Goal: Information Seeking & Learning: Find specific fact

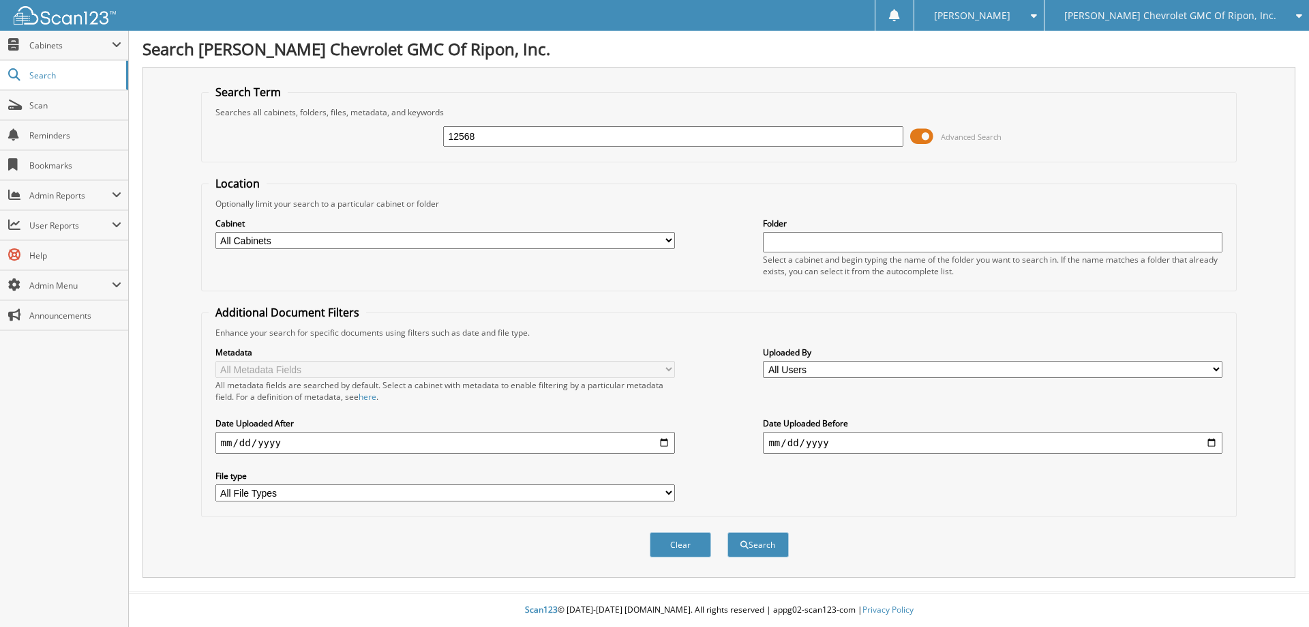
type input "12568"
click at [727, 532] on button "Search" at bounding box center [757, 544] width 61 height 25
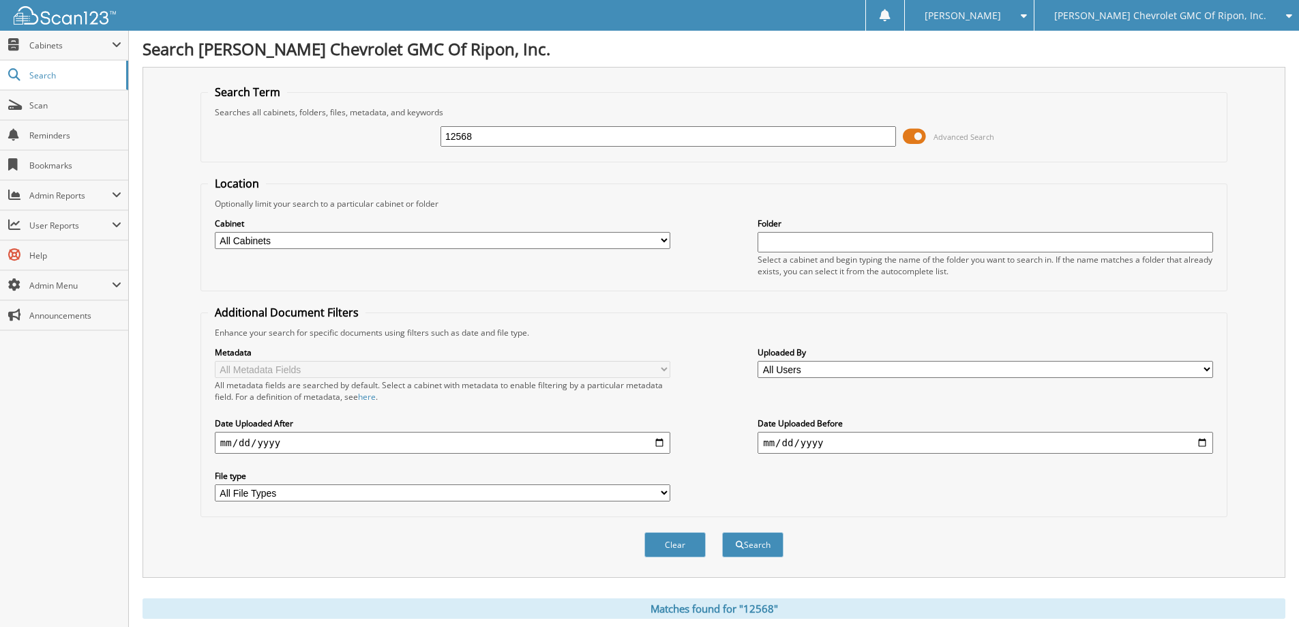
drag, startPoint x: 491, startPoint y: 138, endPoint x: 357, endPoint y: 136, distance: 134.3
click at [357, 136] on div "12568 Advanced Search" at bounding box center [714, 136] width 1012 height 37
type input "12358"
click at [722, 532] on button "Search" at bounding box center [752, 544] width 61 height 25
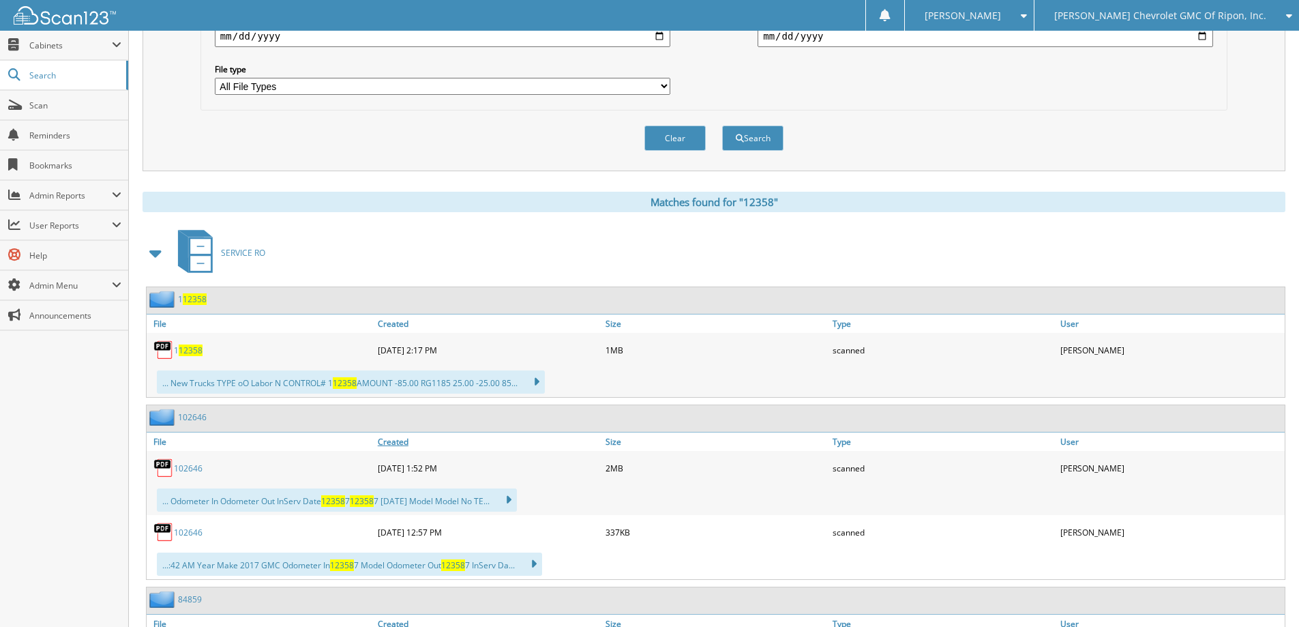
scroll to position [545, 0]
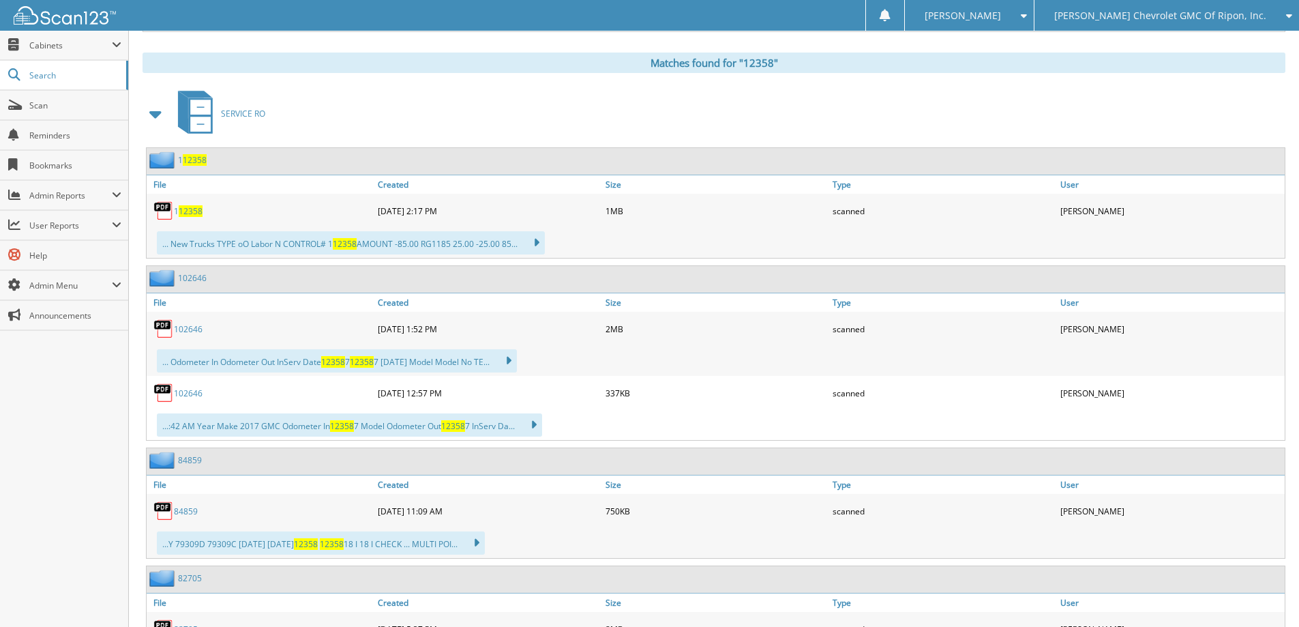
click at [190, 215] on span "12358" at bounding box center [191, 211] width 24 height 12
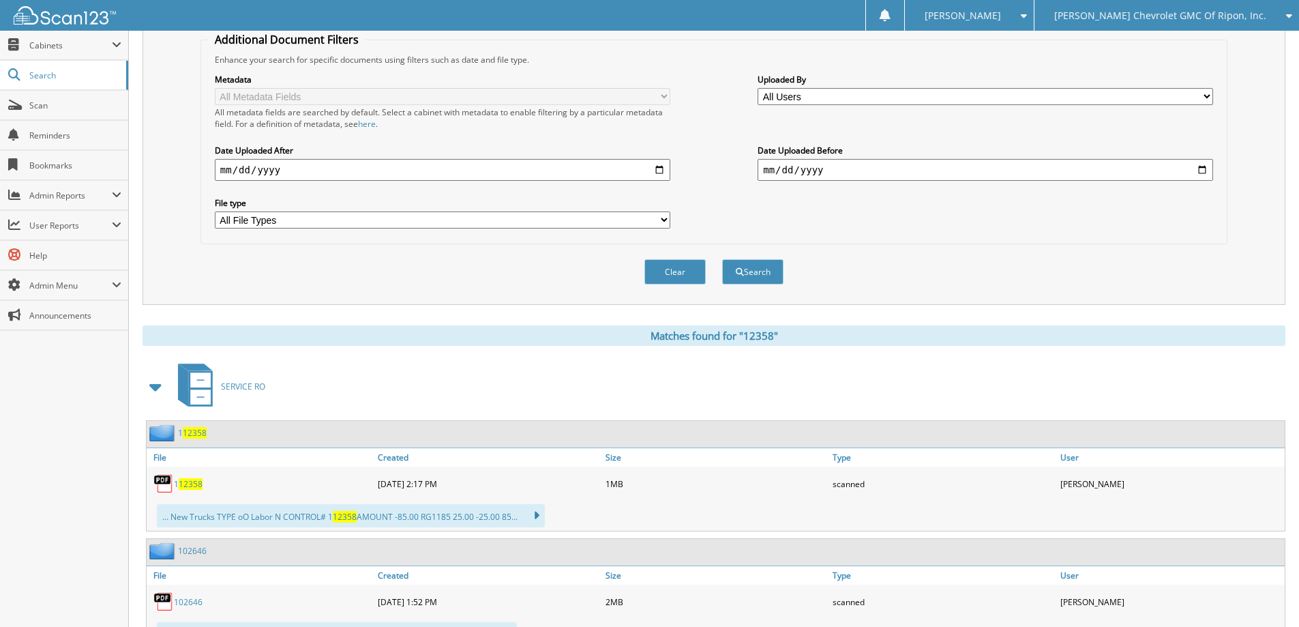
scroll to position [0, 0]
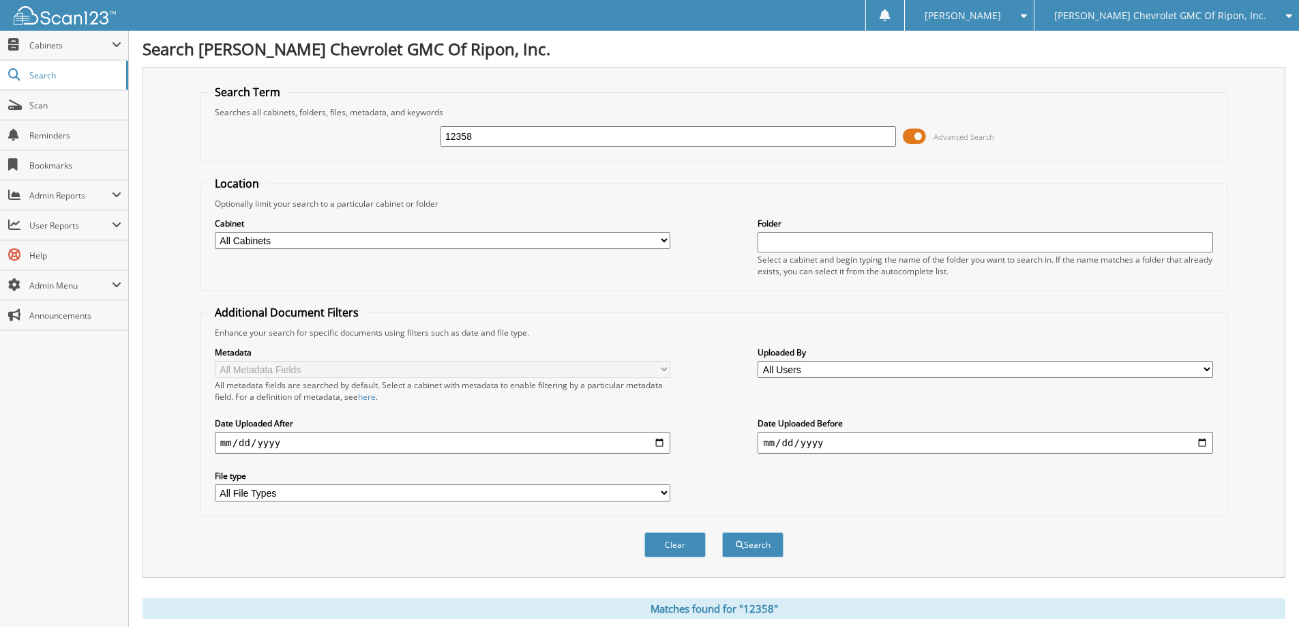
drag, startPoint x: 505, startPoint y: 134, endPoint x: 391, endPoint y: 119, distance: 114.7
click at [391, 119] on div "12358 Advanced Search" at bounding box center [714, 136] width 1012 height 37
type input "12568"
click at [722, 532] on button "Search" at bounding box center [752, 544] width 61 height 25
click at [916, 142] on span at bounding box center [914, 136] width 23 height 20
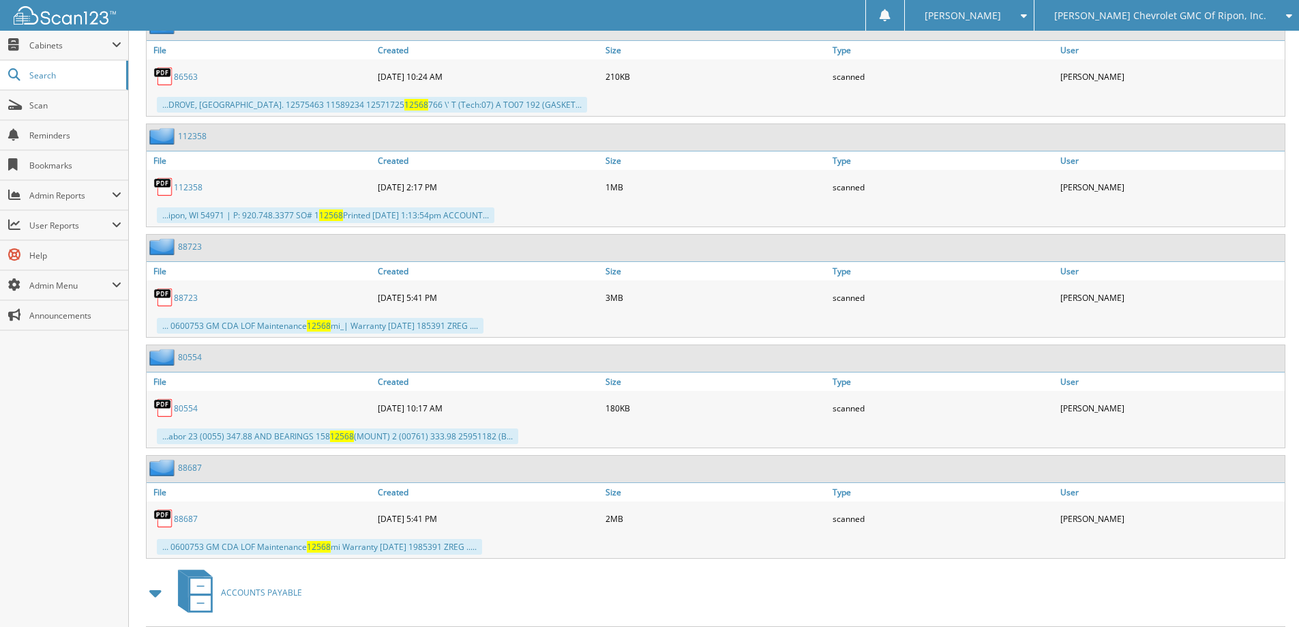
scroll to position [1568, 0]
click at [189, 187] on link "112358" at bounding box center [188, 189] width 29 height 12
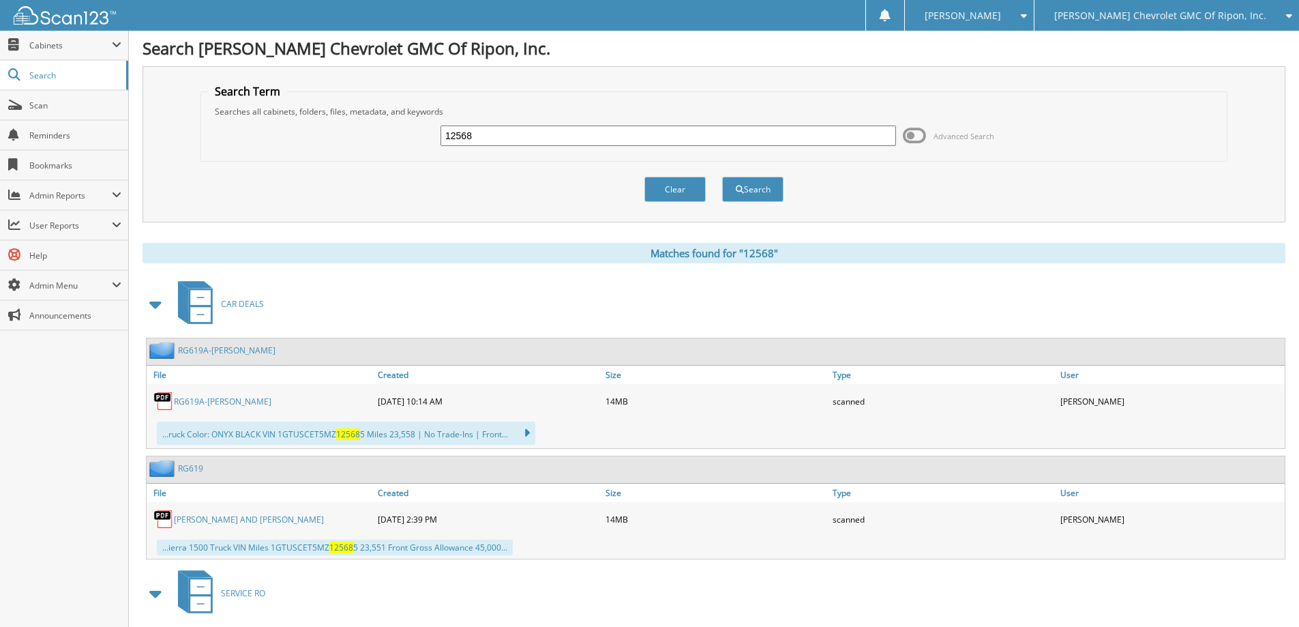
scroll to position [0, 0]
click at [447, 135] on input "12568" at bounding box center [667, 136] width 455 height 20
type input "112568"
click at [747, 187] on button "Search" at bounding box center [752, 189] width 61 height 25
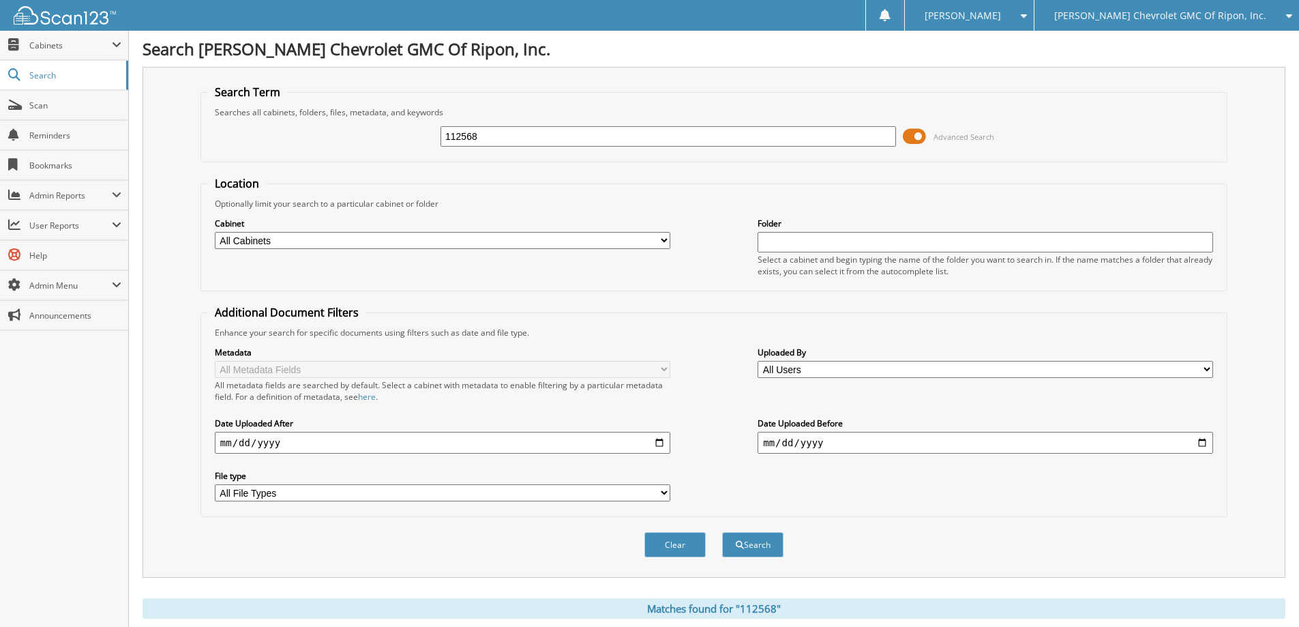
click at [914, 140] on span at bounding box center [914, 136] width 23 height 20
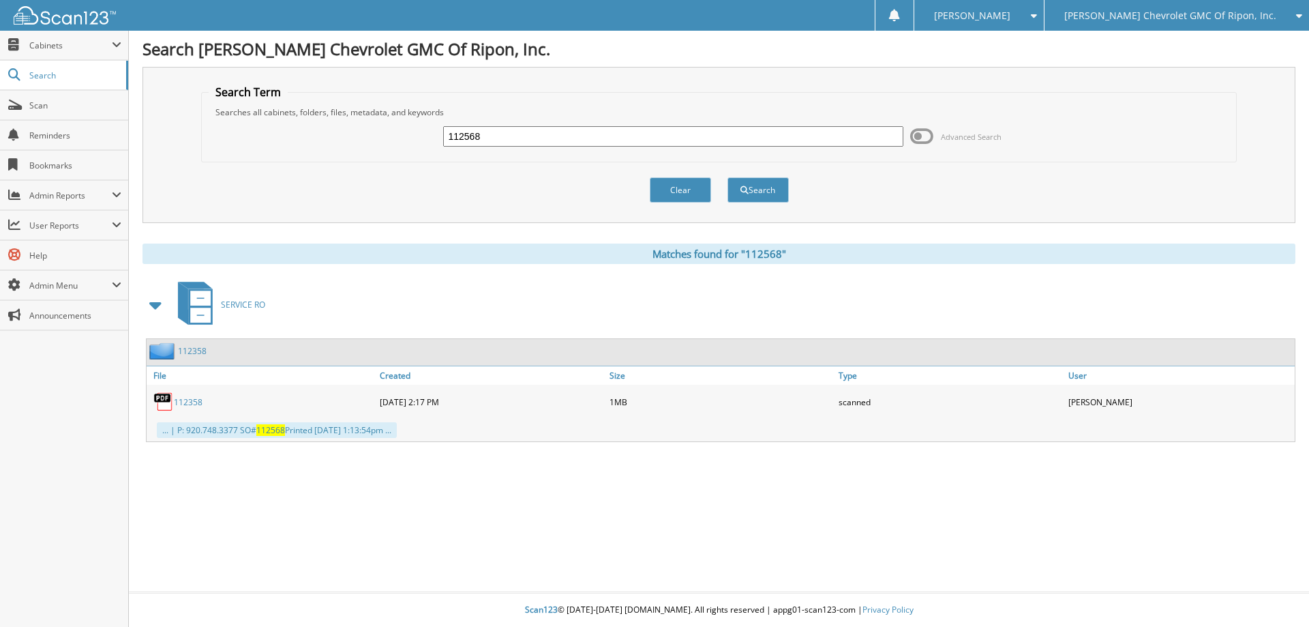
click at [177, 401] on link "112358" at bounding box center [188, 402] width 29 height 12
drag, startPoint x: 490, startPoint y: 134, endPoint x: 362, endPoint y: 134, distance: 128.2
click at [362, 134] on div "112568 Advanced Search" at bounding box center [719, 136] width 1021 height 37
type input "112568"
click at [752, 189] on button "Search" at bounding box center [757, 189] width 61 height 25
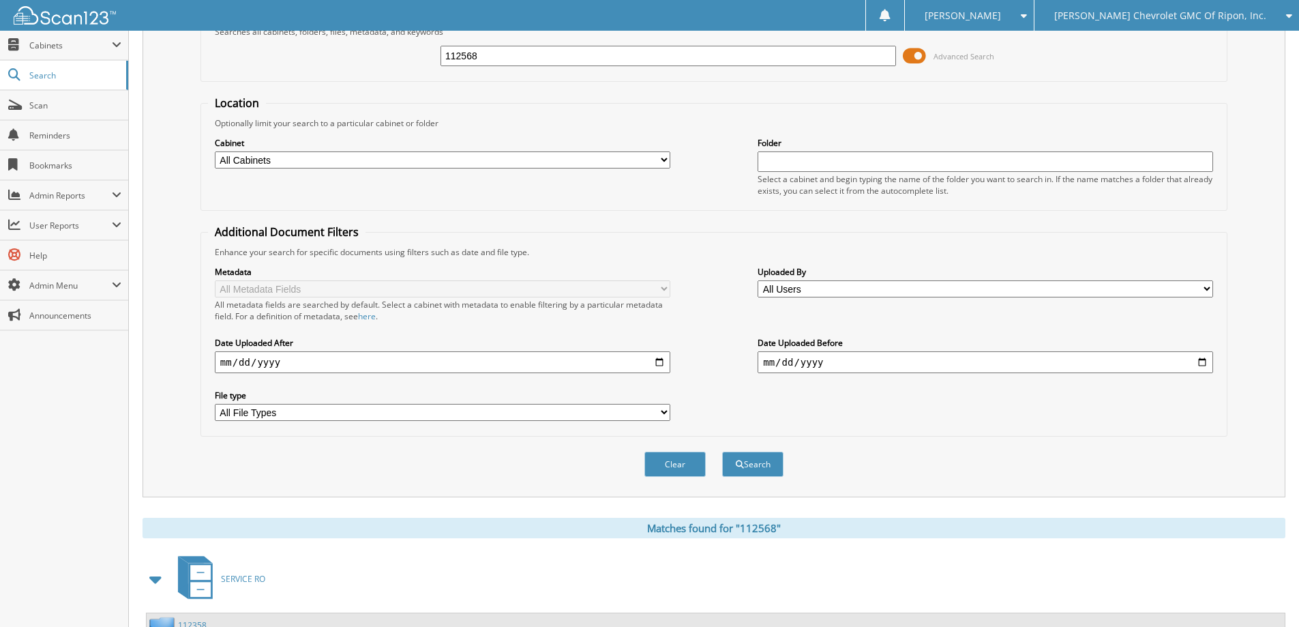
scroll to position [211, 0]
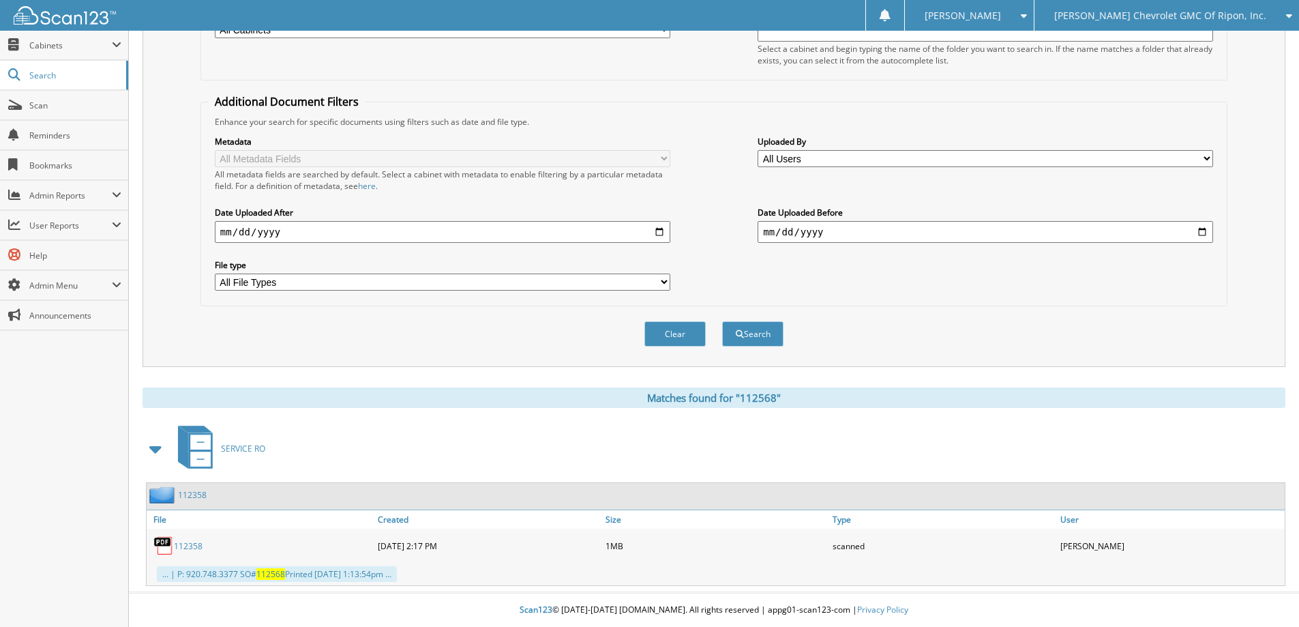
click at [185, 547] on link "112358" at bounding box center [188, 546] width 29 height 12
click at [186, 545] on link "112358" at bounding box center [188, 546] width 29 height 12
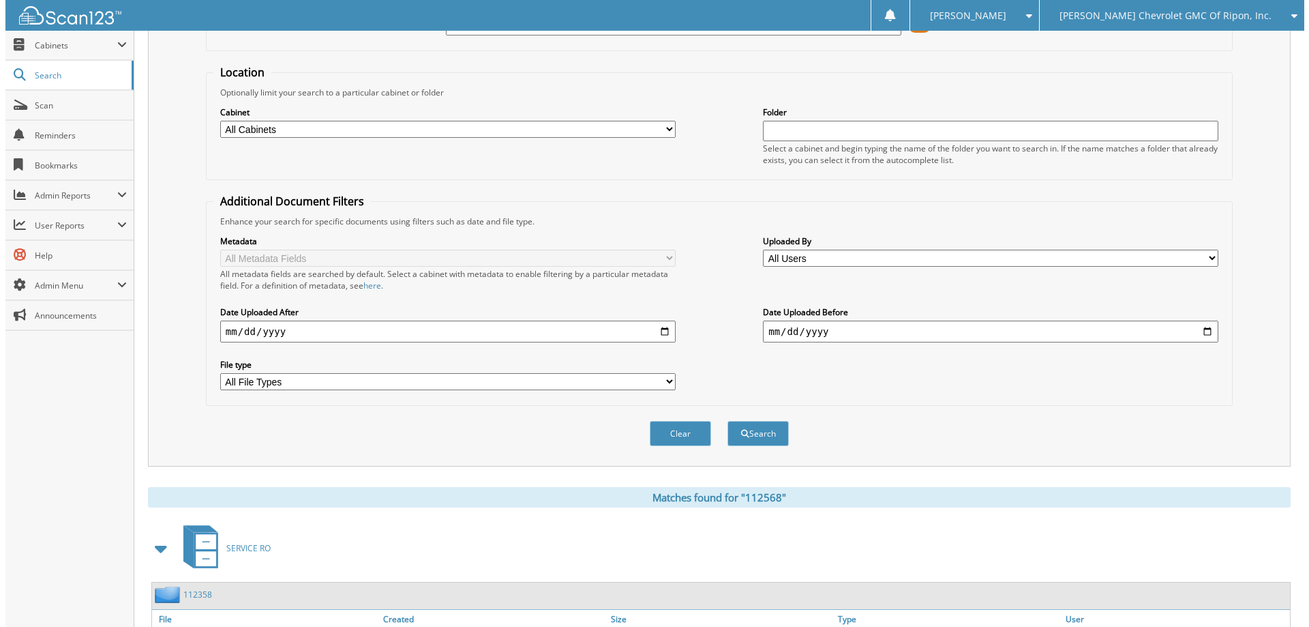
scroll to position [0, 0]
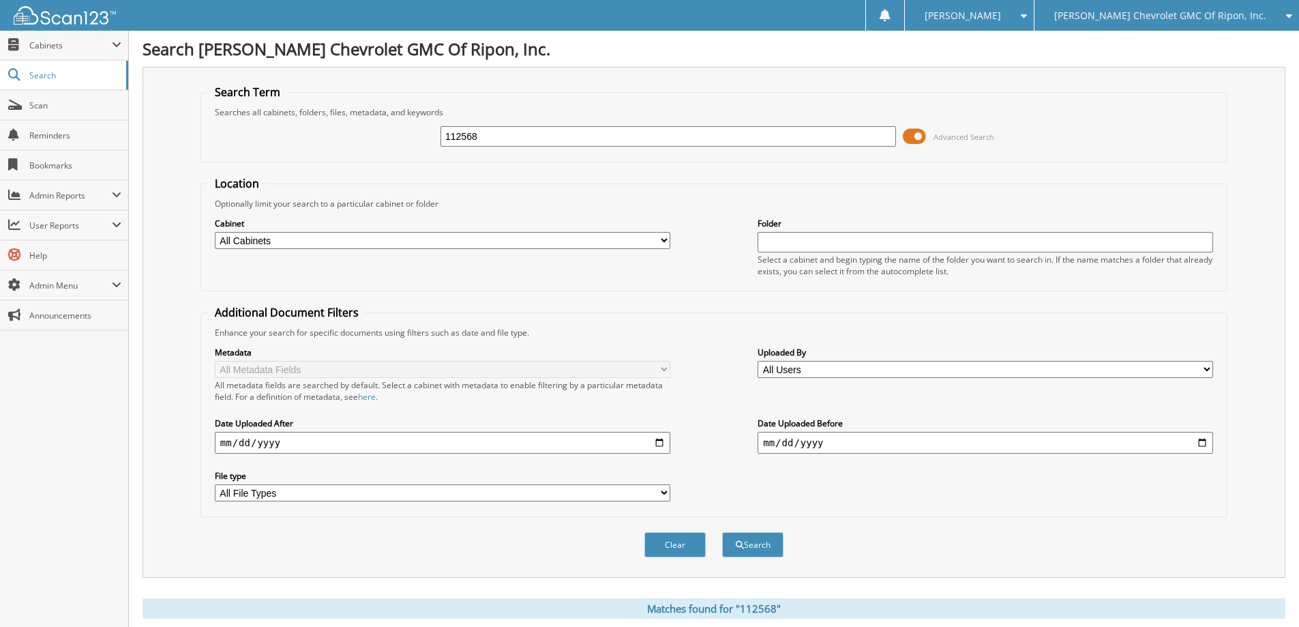
click at [822, 134] on input "112568" at bounding box center [667, 136] width 455 height 20
click at [911, 131] on span at bounding box center [914, 136] width 23 height 20
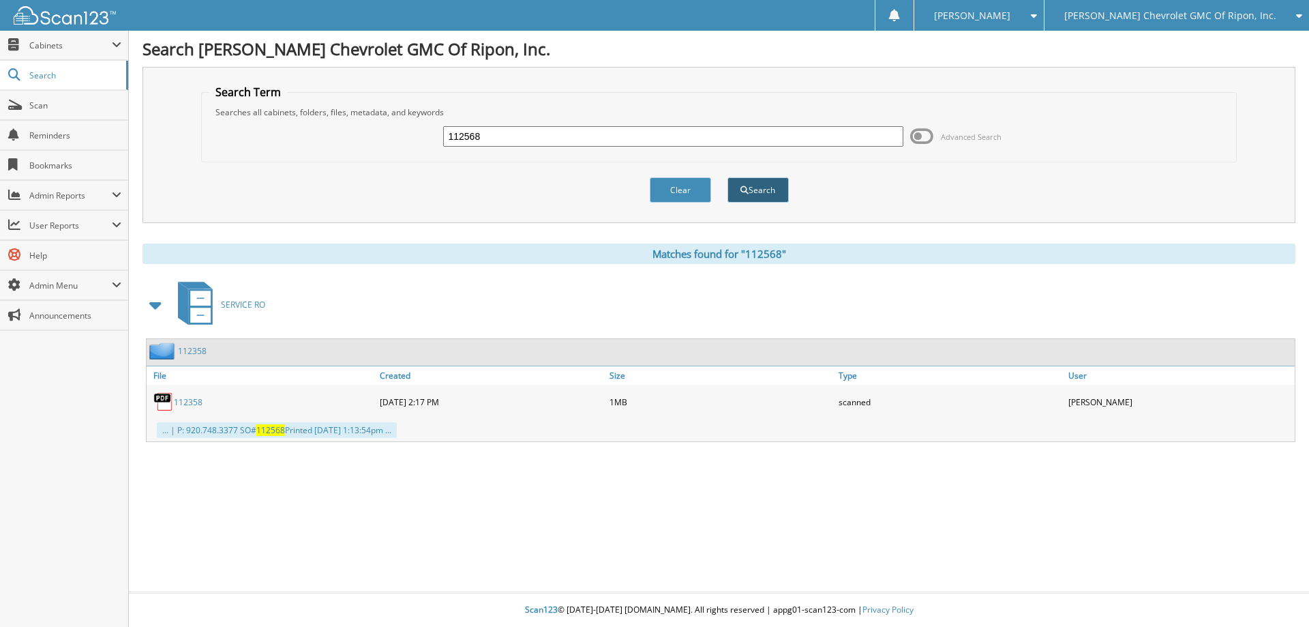
click at [766, 194] on button "Search" at bounding box center [757, 189] width 61 height 25
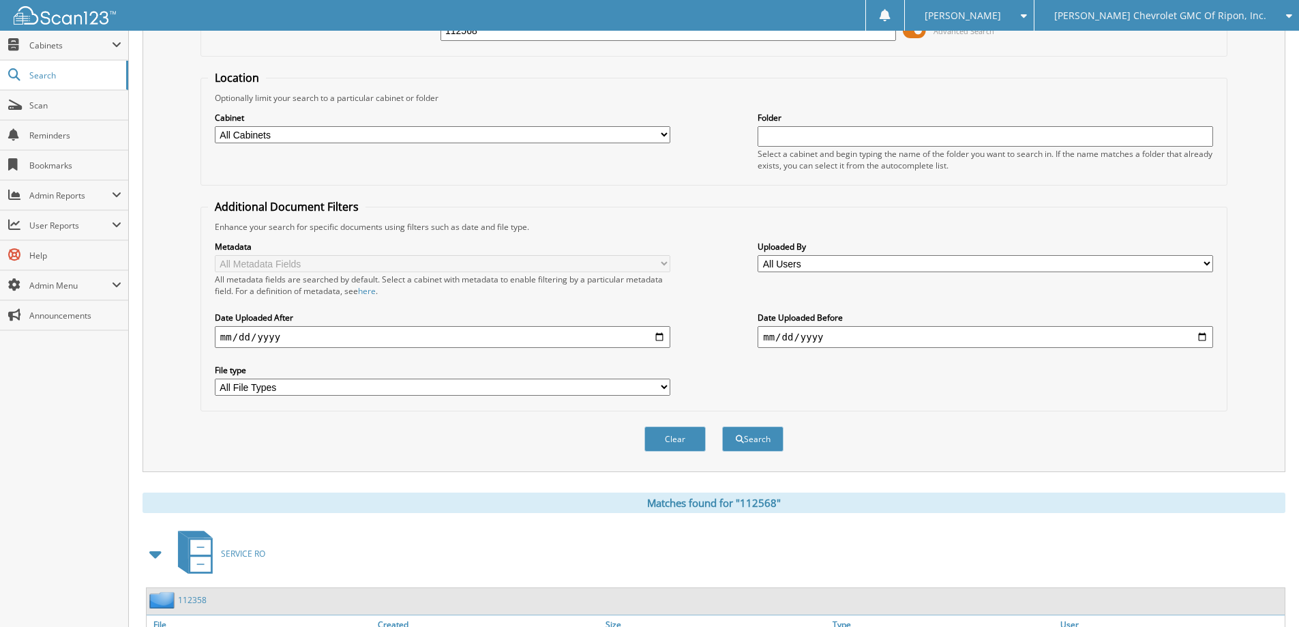
scroll to position [211, 0]
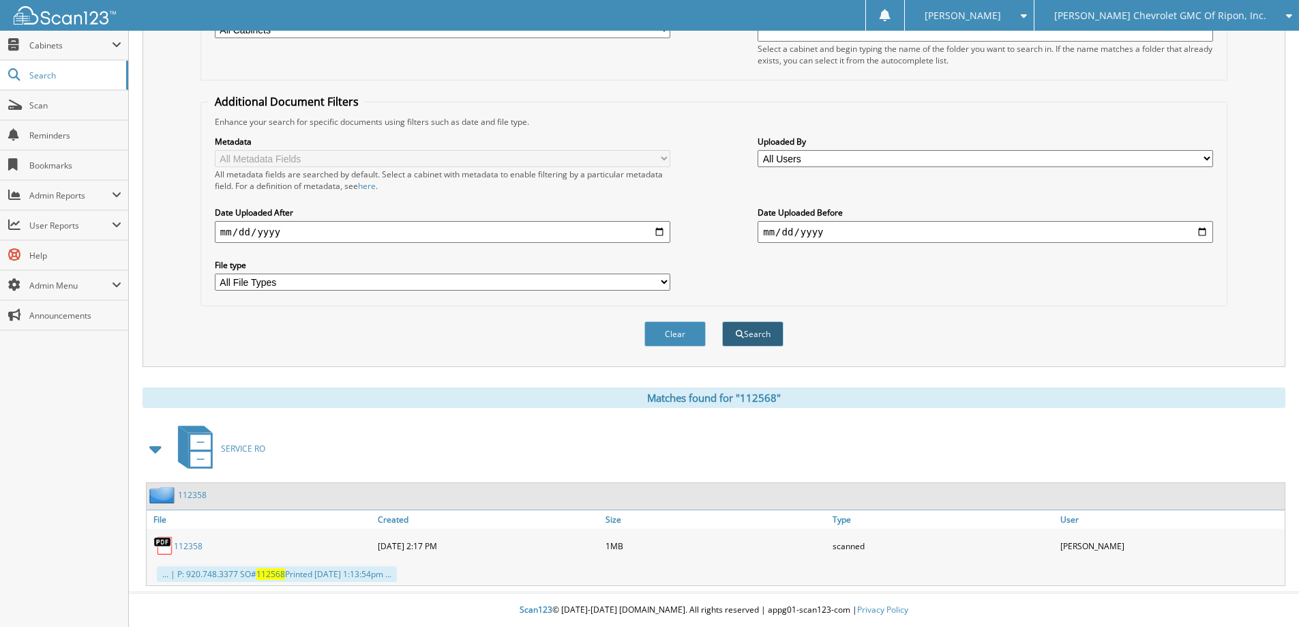
click at [754, 333] on button "Search" at bounding box center [752, 333] width 61 height 25
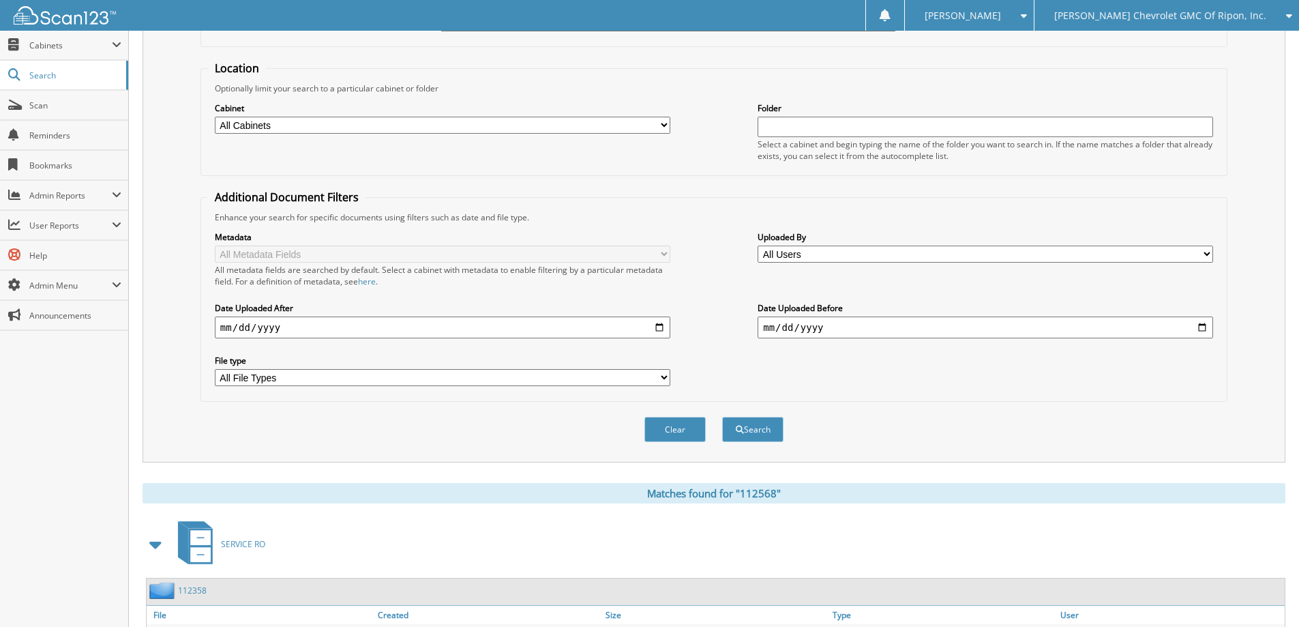
scroll to position [211, 0]
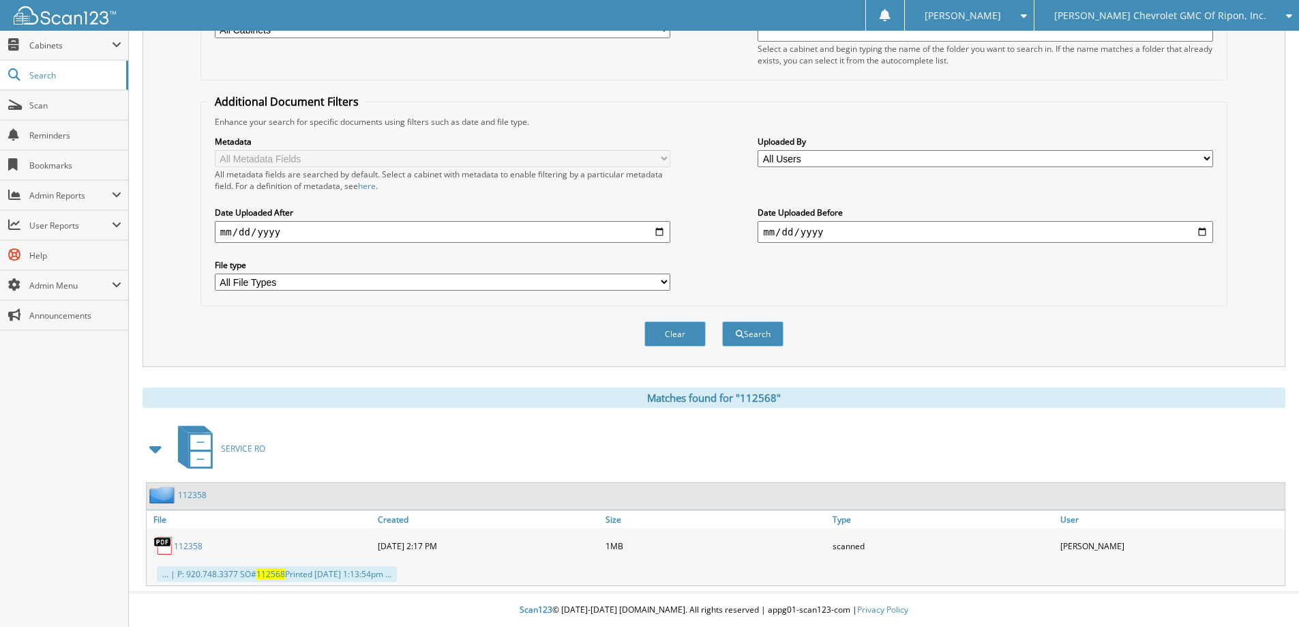
click at [196, 547] on link "112358" at bounding box center [188, 546] width 29 height 12
click at [694, 338] on button "Clear" at bounding box center [674, 333] width 61 height 25
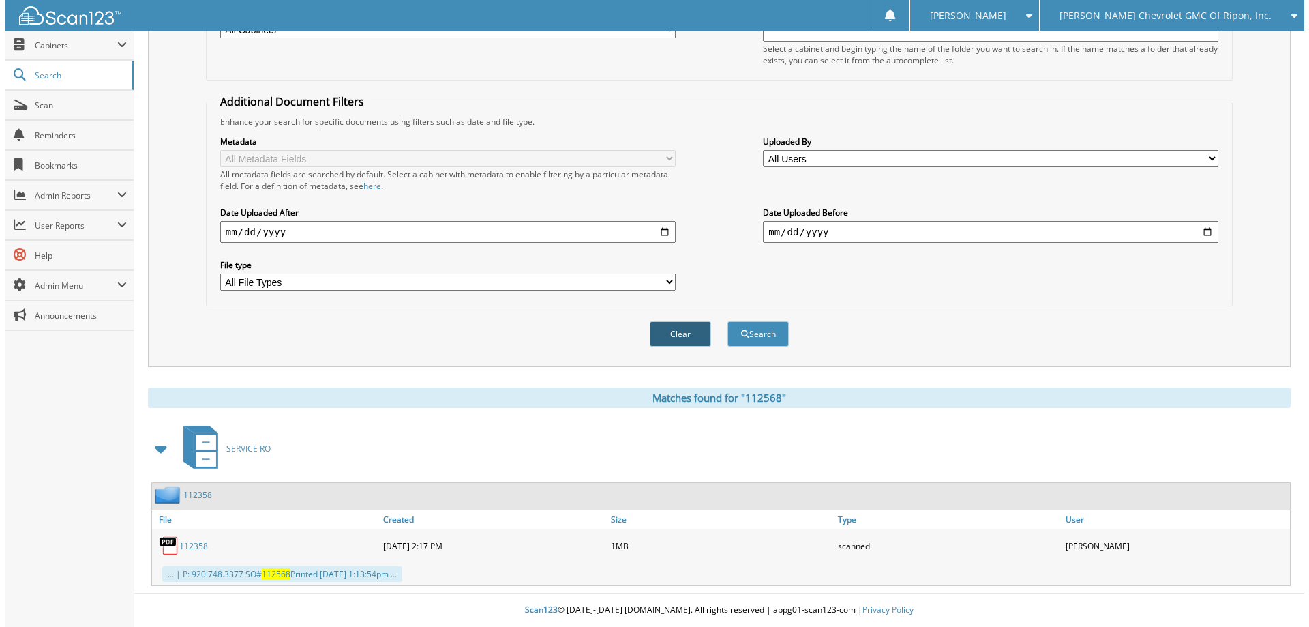
scroll to position [0, 0]
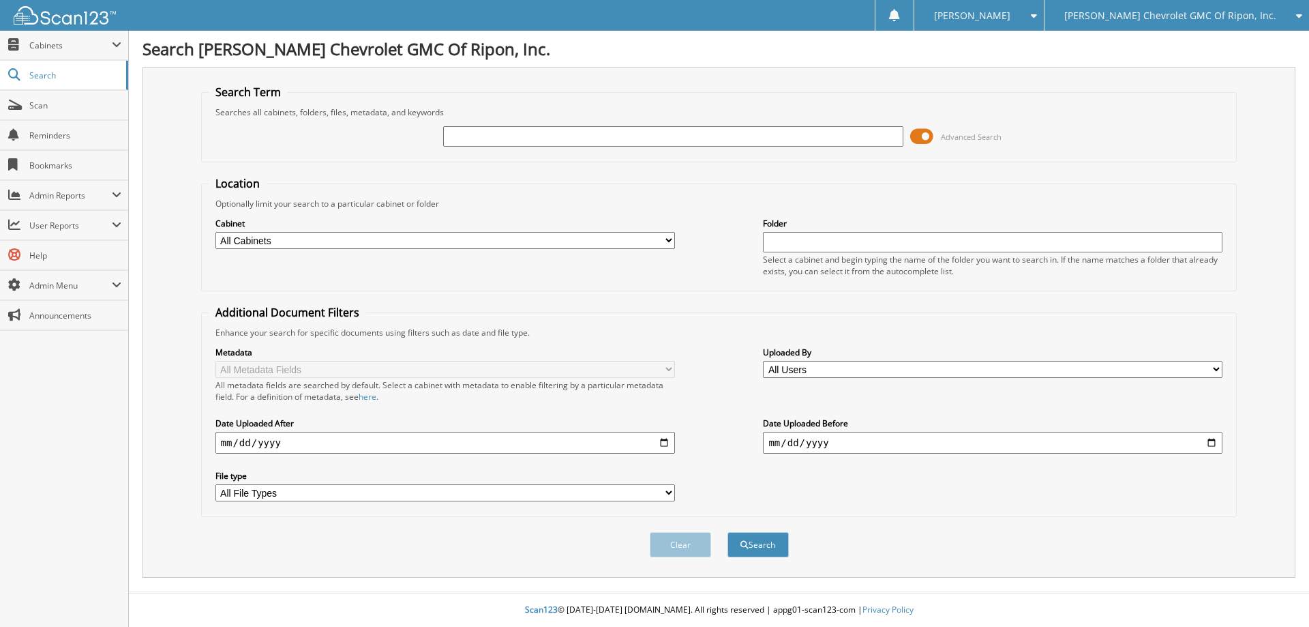
click at [545, 137] on input "text" at bounding box center [673, 136] width 460 height 20
type input "112568"
click at [763, 543] on button "Search" at bounding box center [757, 544] width 61 height 25
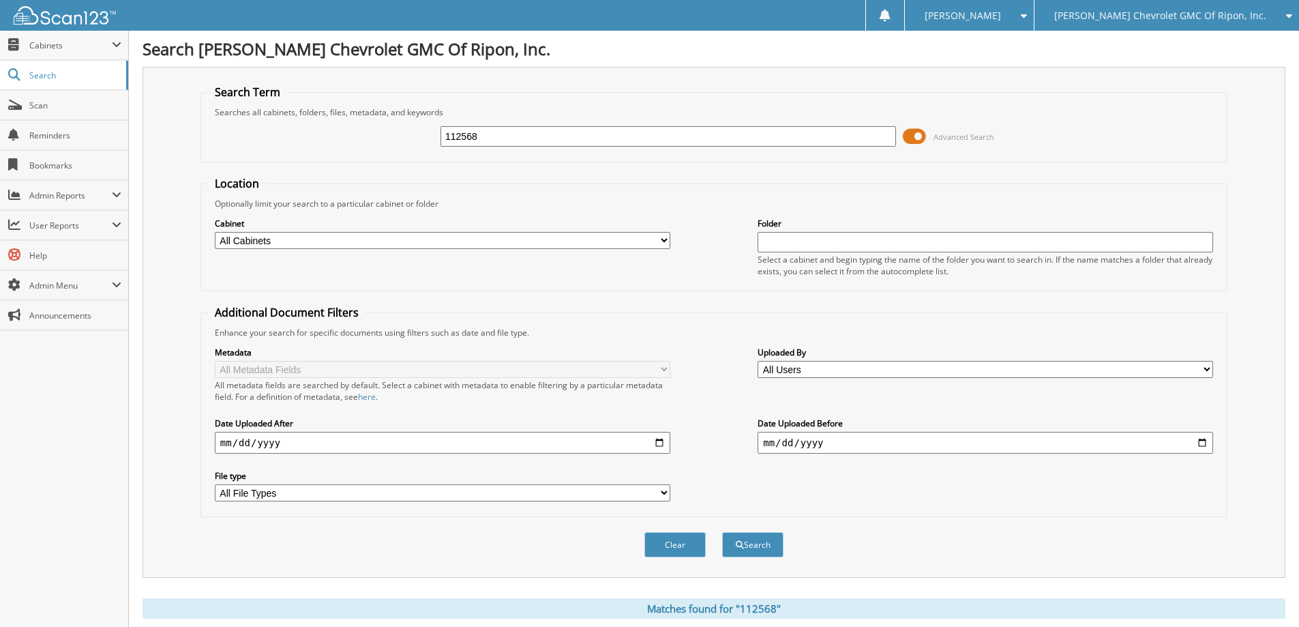
click at [921, 136] on span at bounding box center [914, 136] width 23 height 20
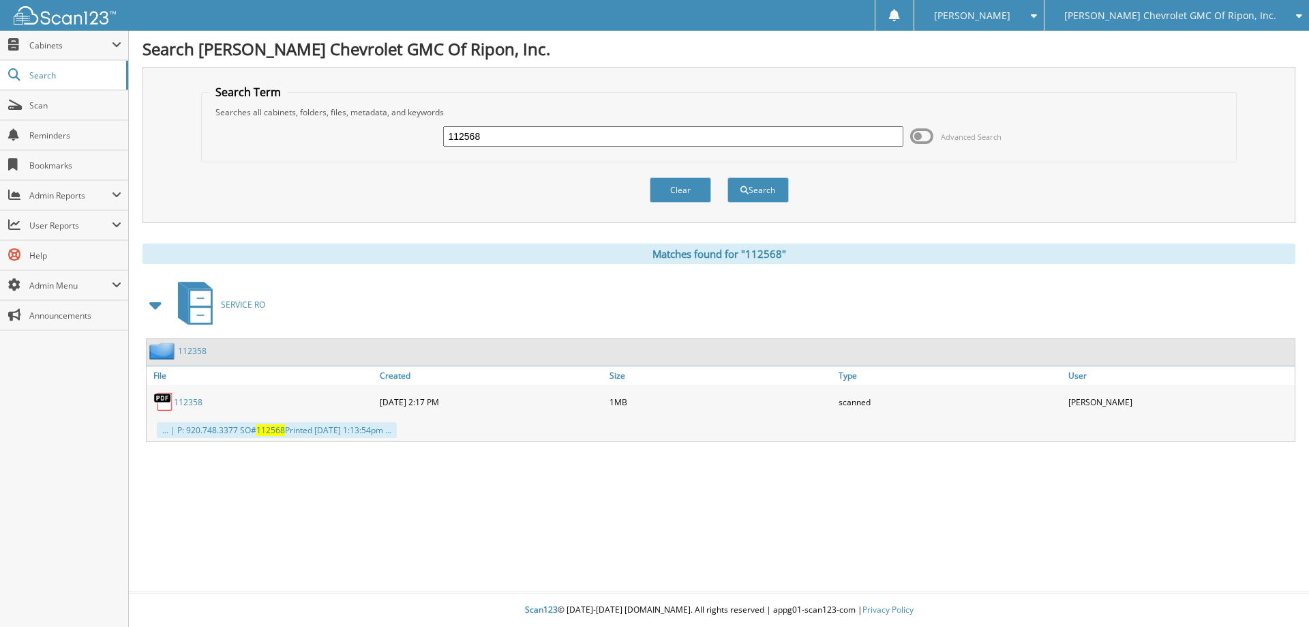
click at [183, 348] on link "112358" at bounding box center [192, 351] width 29 height 12
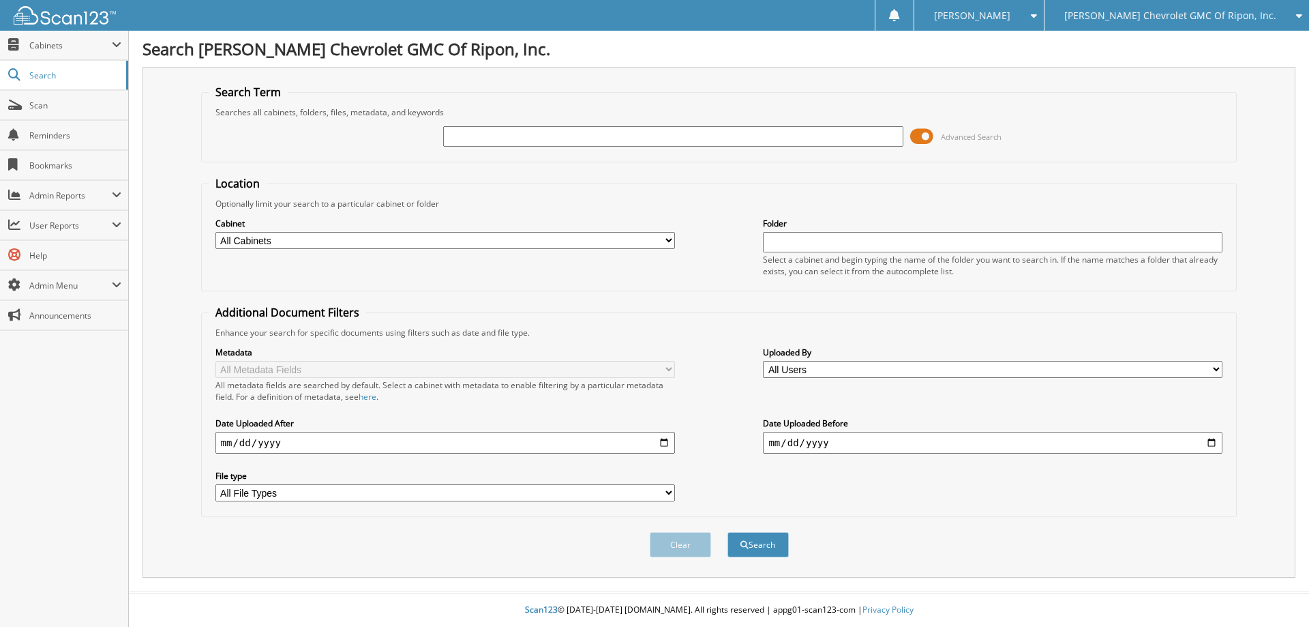
click at [925, 136] on span at bounding box center [921, 136] width 23 height 20
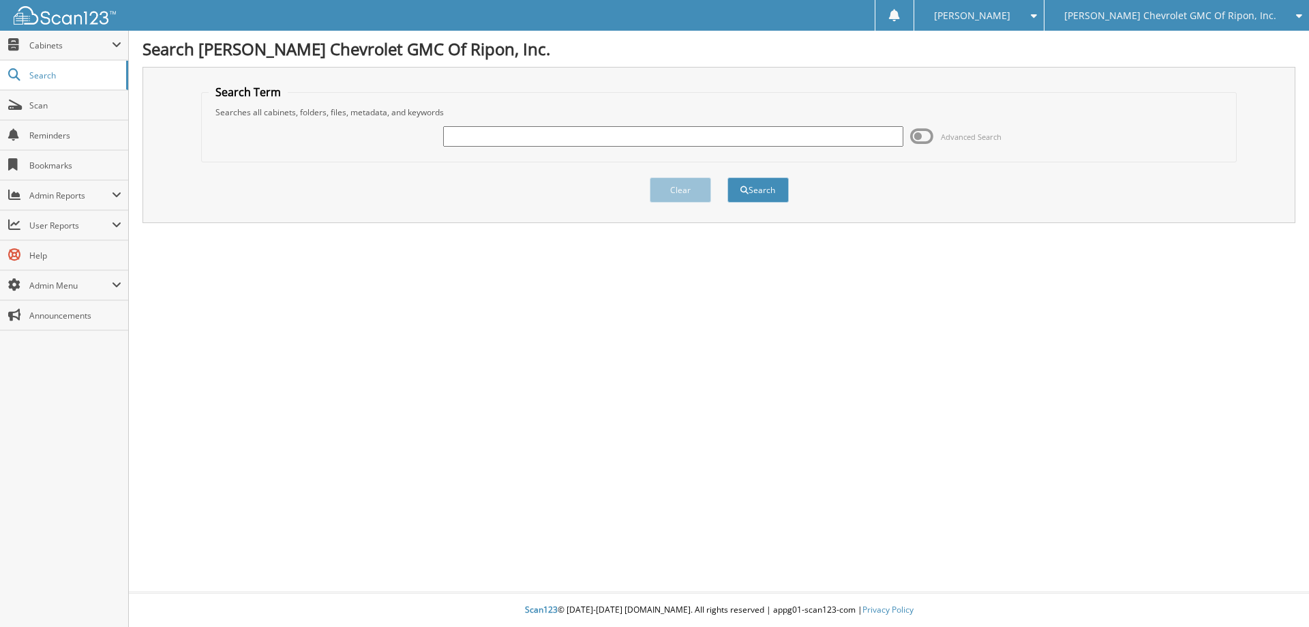
click at [557, 142] on input "text" at bounding box center [673, 136] width 460 height 20
type input "quartzx"
click at [727, 177] on button "Search" at bounding box center [757, 189] width 61 height 25
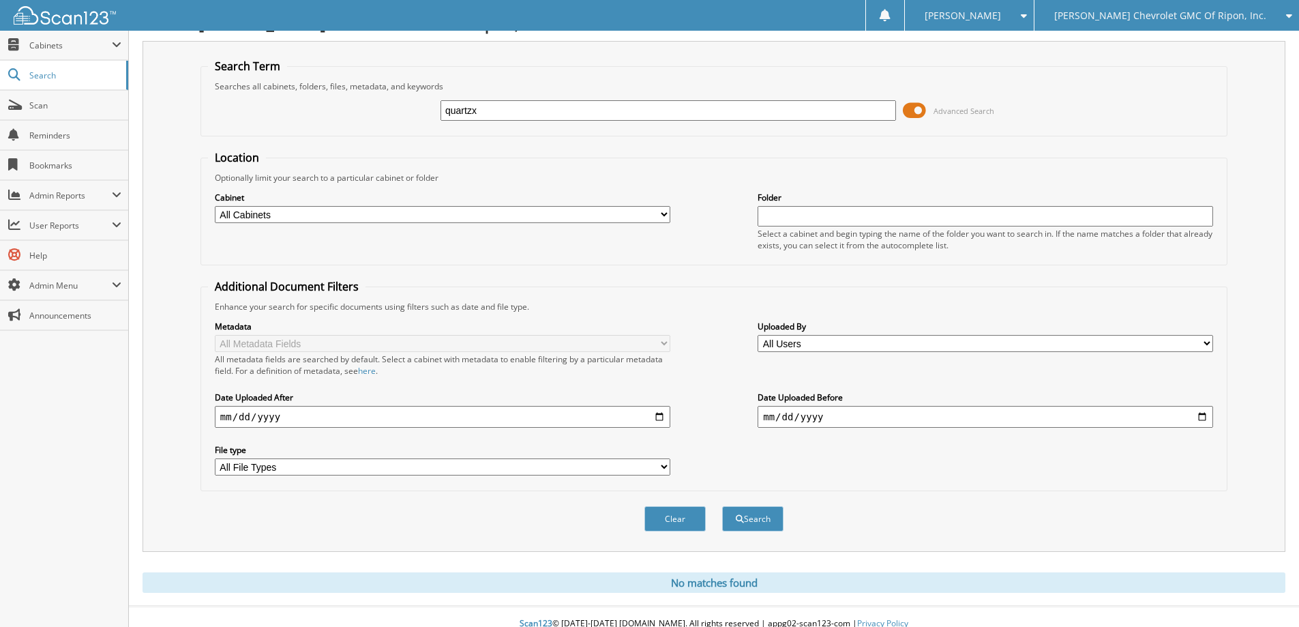
scroll to position [40, 0]
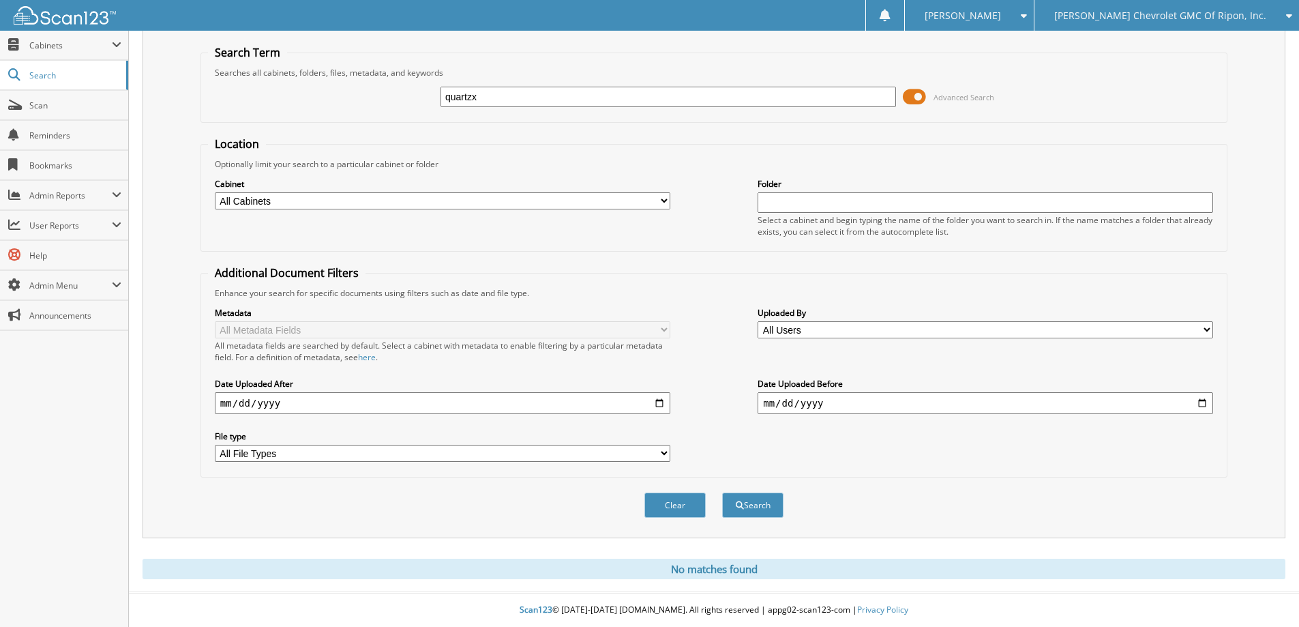
click at [535, 95] on input "quartzx" at bounding box center [667, 97] width 455 height 20
type input "quartz"
click at [722, 492] on button "Search" at bounding box center [752, 504] width 61 height 25
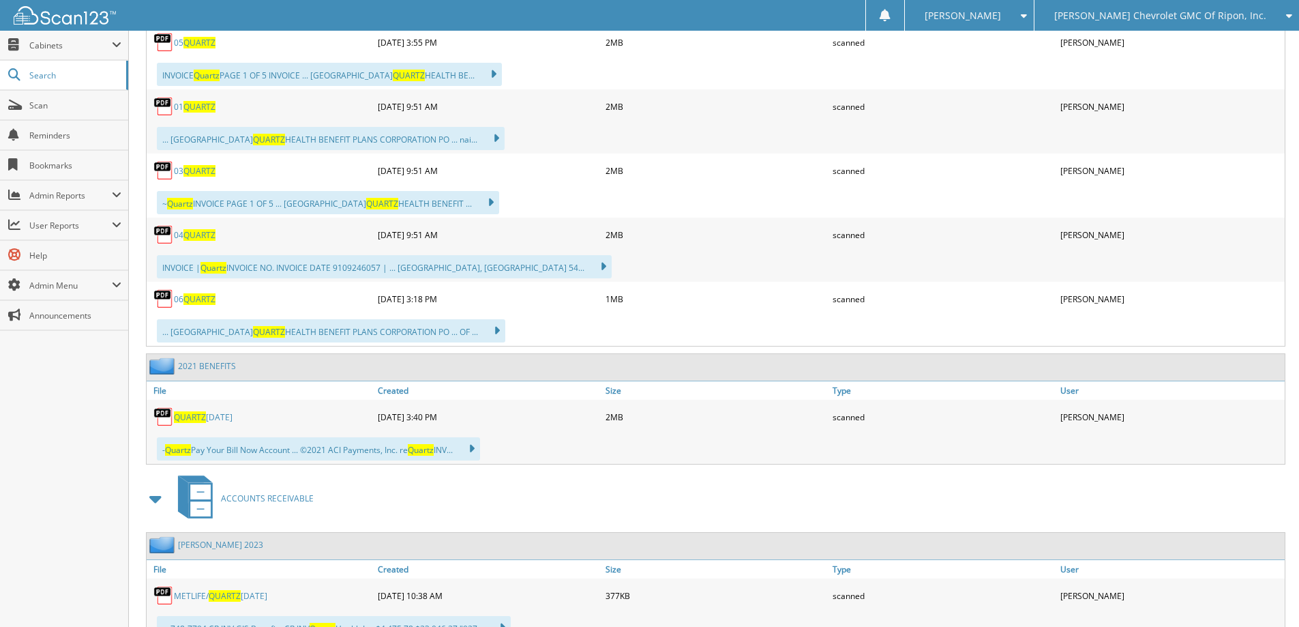
scroll to position [4772, 0]
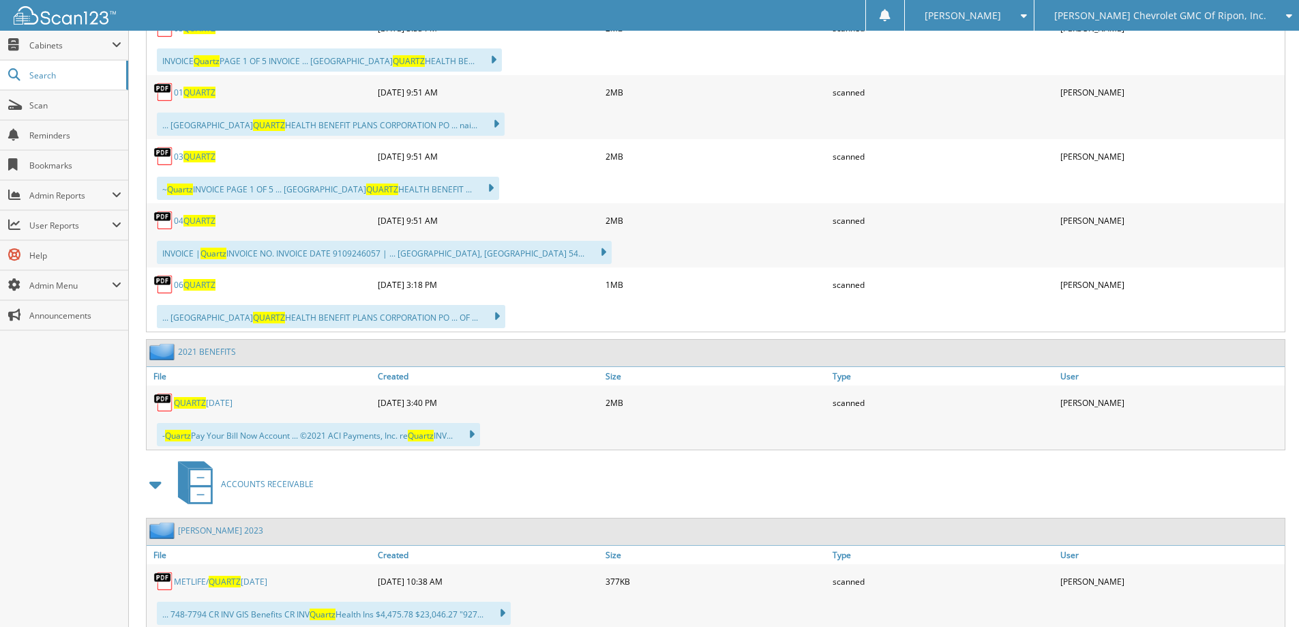
click at [198, 284] on span "QUARTZ" at bounding box center [199, 285] width 32 height 12
